Goal: Task Accomplishment & Management: Use online tool/utility

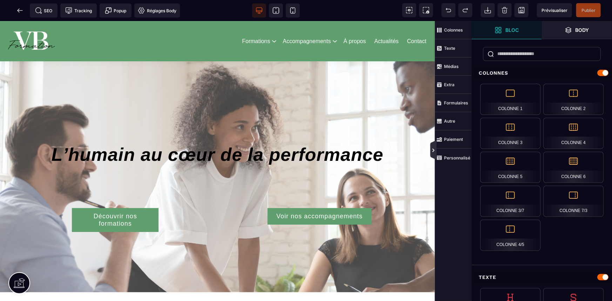
click at [431, 152] on icon at bounding box center [433, 151] width 6 height 6
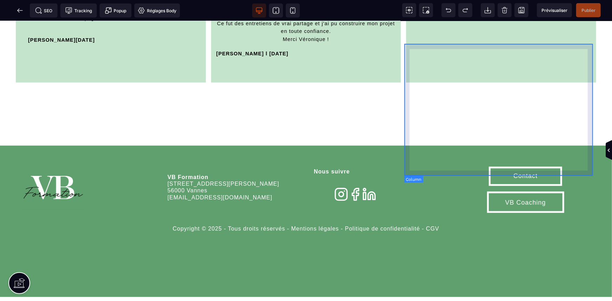
scroll to position [2008, 0]
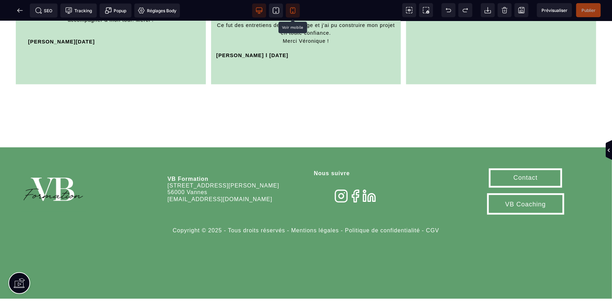
click at [287, 10] on span at bounding box center [293, 11] width 14 height 14
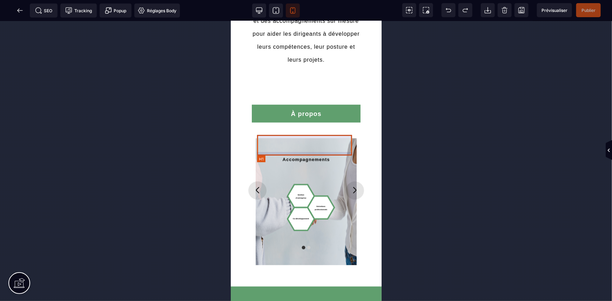
scroll to position [361, 0]
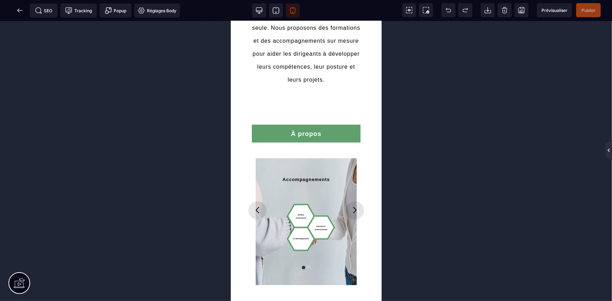
click at [605, 149] on icon at bounding box center [608, 150] width 6 height 20
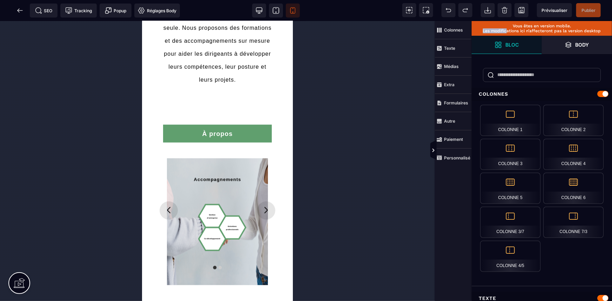
drag, startPoint x: 507, startPoint y: 32, endPoint x: 617, endPoint y: 27, distance: 110.9
click at [611, 27] on html "B I U S A ******* [GEOGRAPHIC_DATA] SEO" at bounding box center [306, 150] width 612 height 301
click at [263, 10] on span at bounding box center [259, 11] width 14 height 14
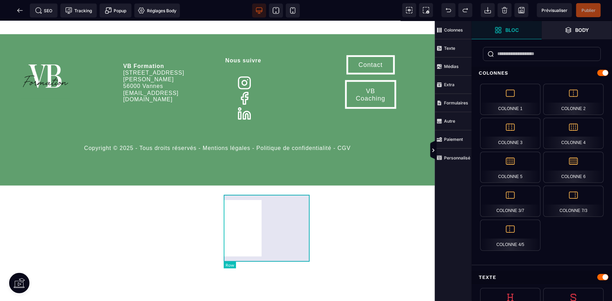
scroll to position [1954, 0]
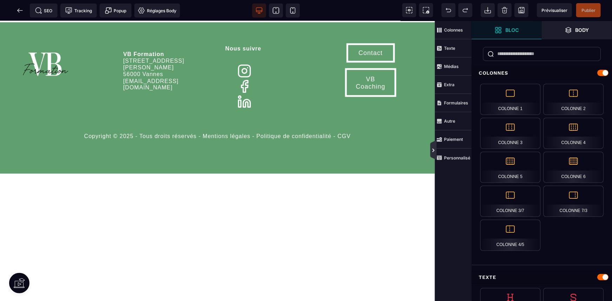
click at [432, 150] on icon at bounding box center [433, 151] width 6 height 6
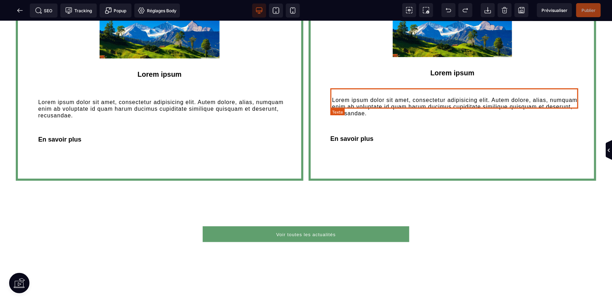
scroll to position [1465, 0]
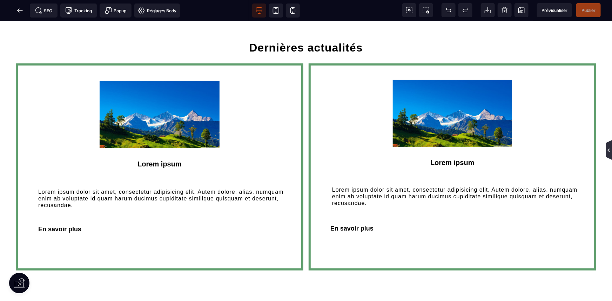
click at [608, 153] on icon at bounding box center [609, 151] width 6 height 6
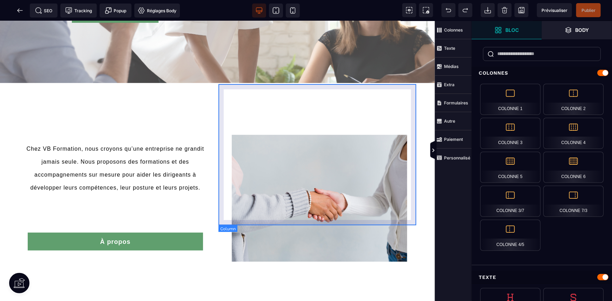
scroll to position [255, 0]
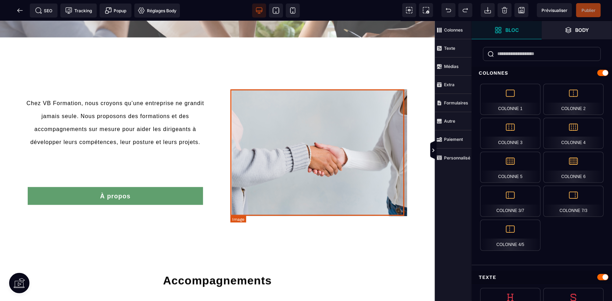
click at [354, 109] on img at bounding box center [319, 152] width 175 height 127
select select
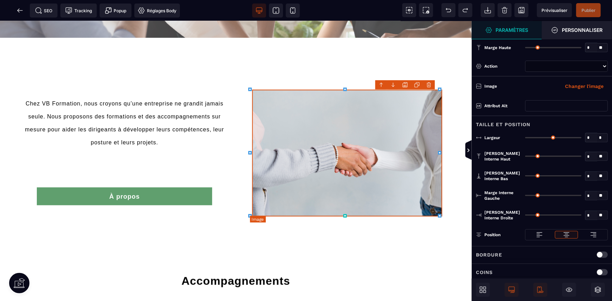
type input "*"
type input "**"
type input "*"
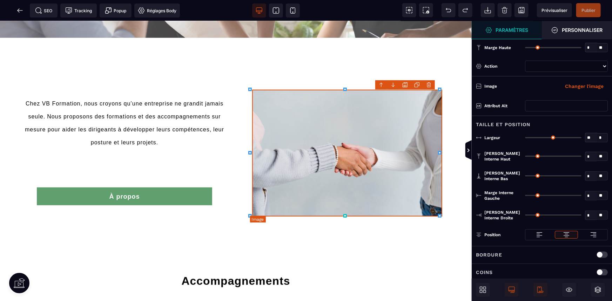
type input "*"
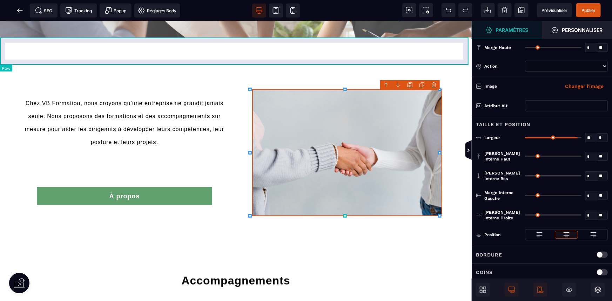
click at [447, 60] on div at bounding box center [235, 50] width 471 height 27
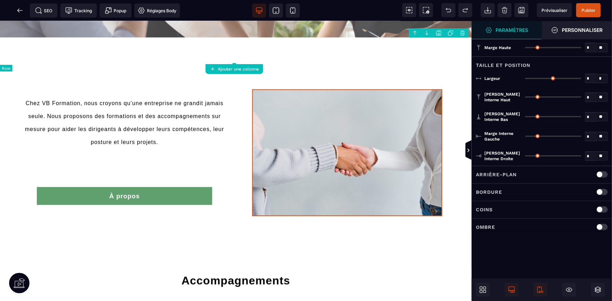
type input "*"
type input "***"
type input "**"
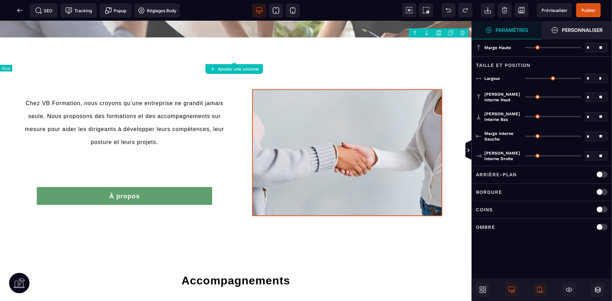
type input "**"
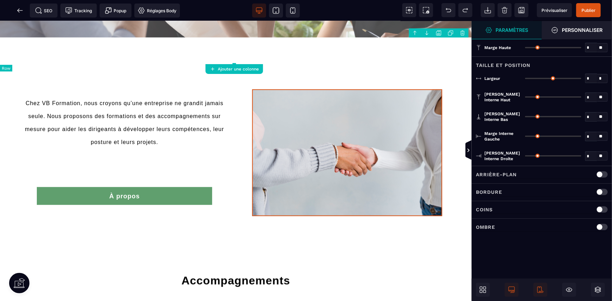
type input "**"
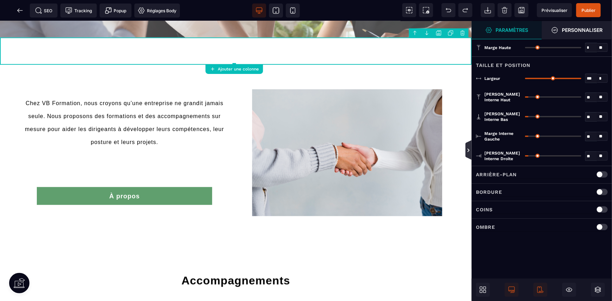
click at [468, 147] on icon at bounding box center [468, 150] width 6 height 20
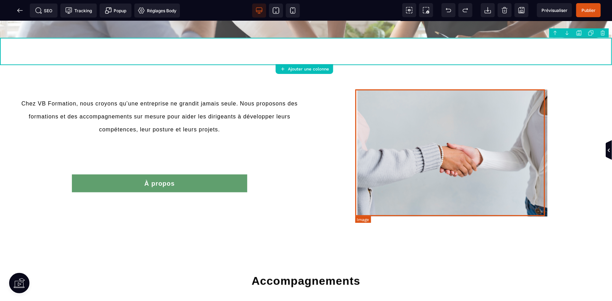
click at [504, 180] on img at bounding box center [452, 152] width 190 height 127
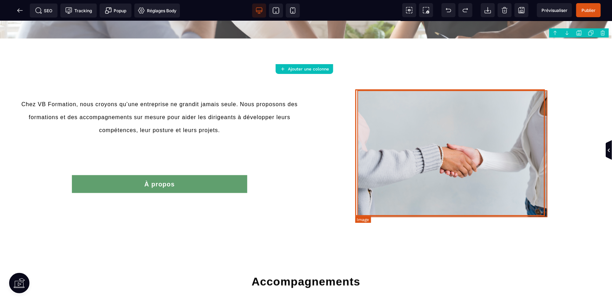
select select
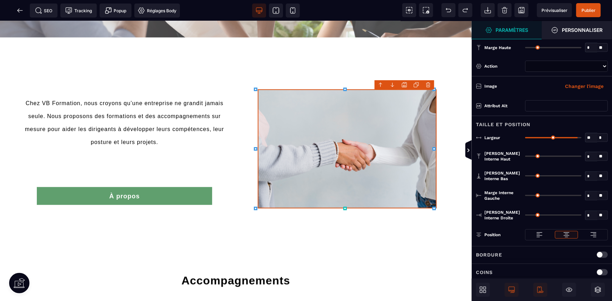
click at [428, 205] on div "B I U S A ******* [GEOGRAPHIC_DATA]" at bounding box center [235, 161] width 471 height 280
click at [470, 150] on icon at bounding box center [469, 151] width 6 height 6
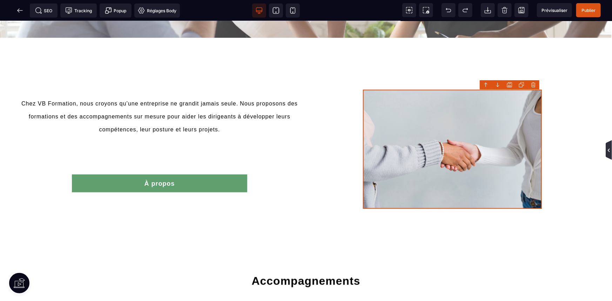
click at [606, 146] on icon at bounding box center [608, 150] width 6 height 20
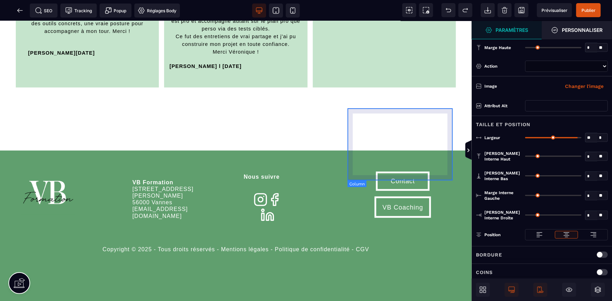
scroll to position [1912, 0]
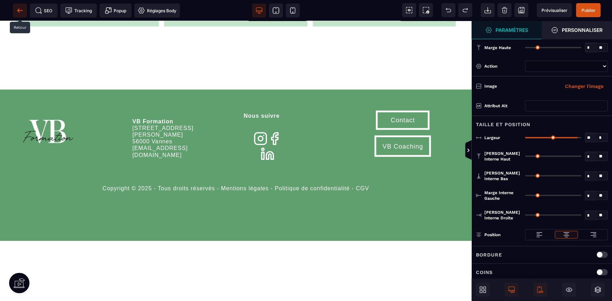
click at [26, 12] on span at bounding box center [20, 11] width 14 height 14
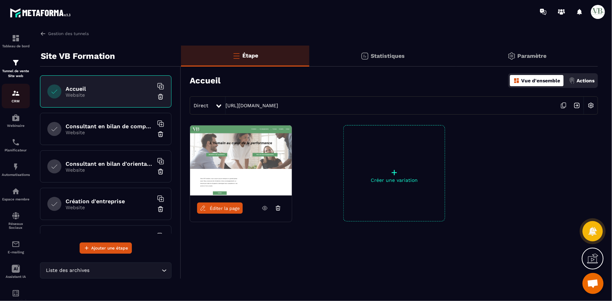
click at [17, 93] on img at bounding box center [16, 93] width 8 height 8
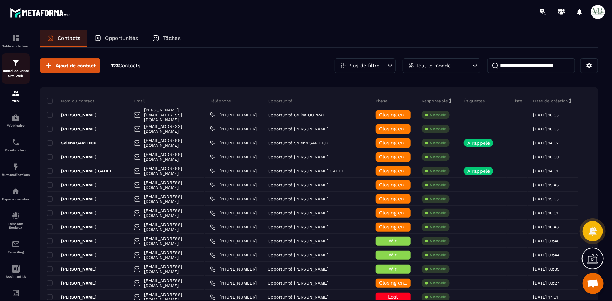
click at [16, 68] on div "Tunnel de vente Site web" at bounding box center [16, 69] width 28 height 20
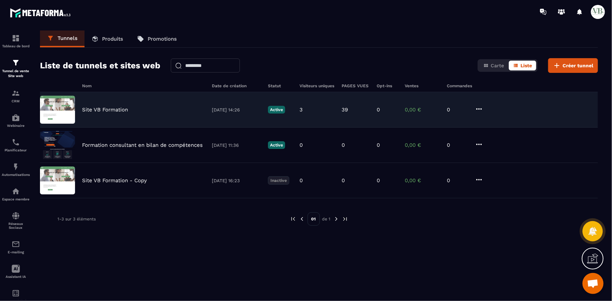
click at [175, 120] on div "Site VB Formation [DATE] 14:26 Active 3 39 0 0,00 € 0" at bounding box center [319, 109] width 558 height 35
